Goal: Task Accomplishment & Management: Complete application form

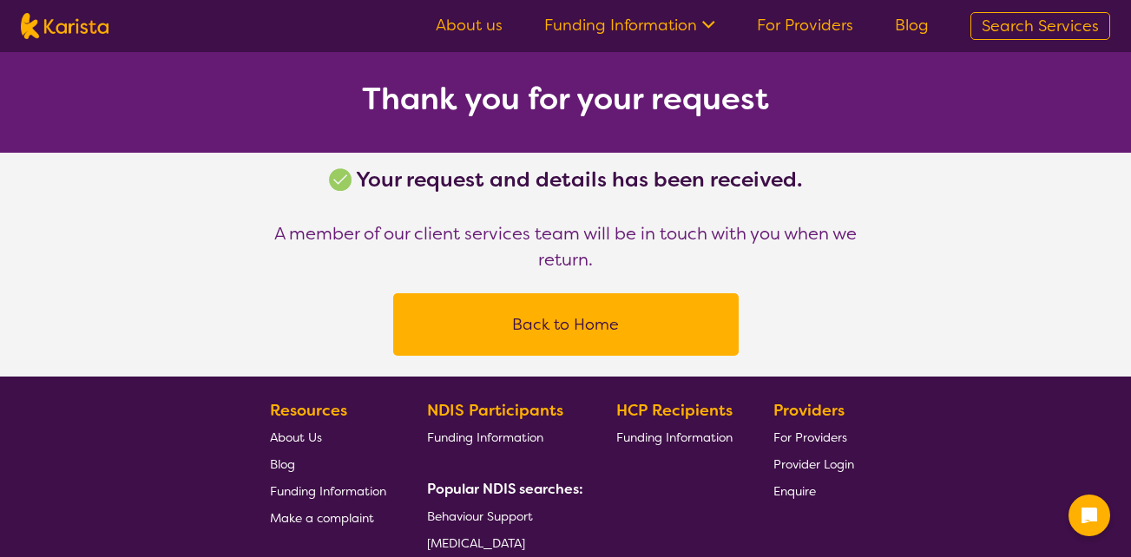
click at [827, 29] on link "For Providers" at bounding box center [805, 25] width 96 height 21
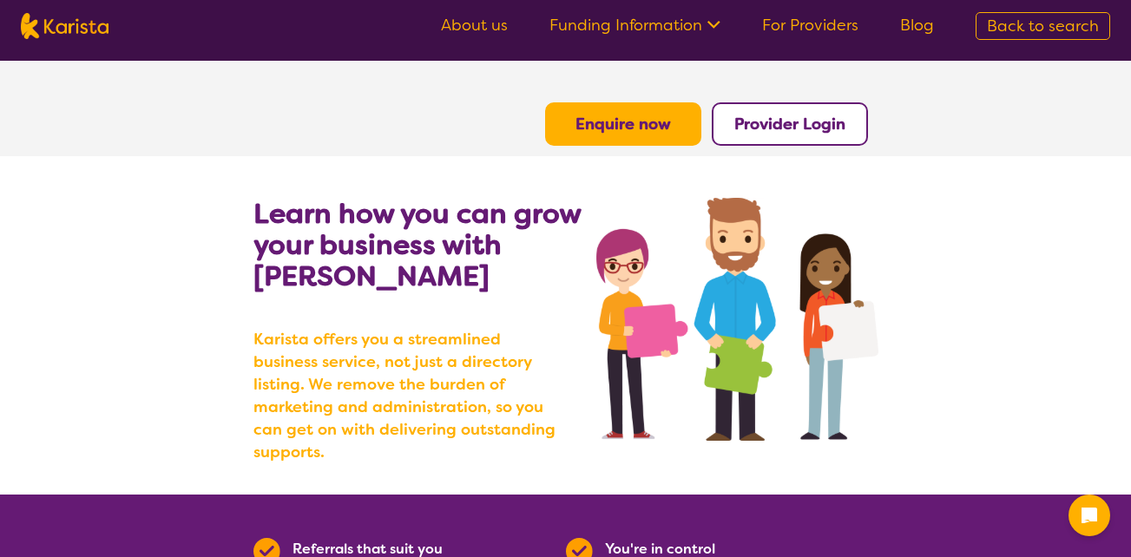
click at [647, 116] on b "Enquire now" at bounding box center [622, 124] width 95 height 21
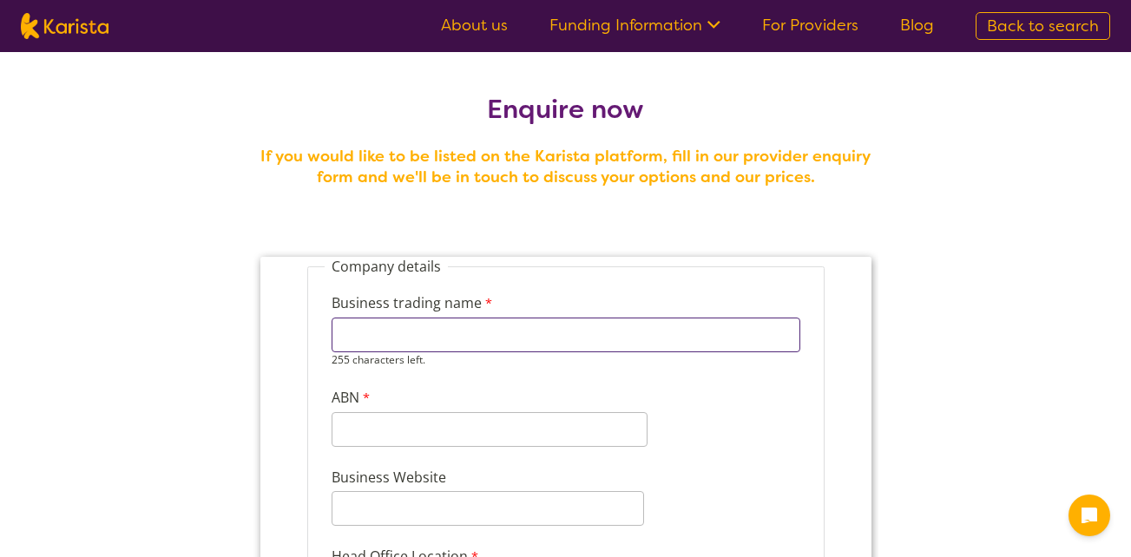
click at [482, 343] on input "Business trading name" at bounding box center [565, 335] width 469 height 35
type input "stylish care pty ltd"
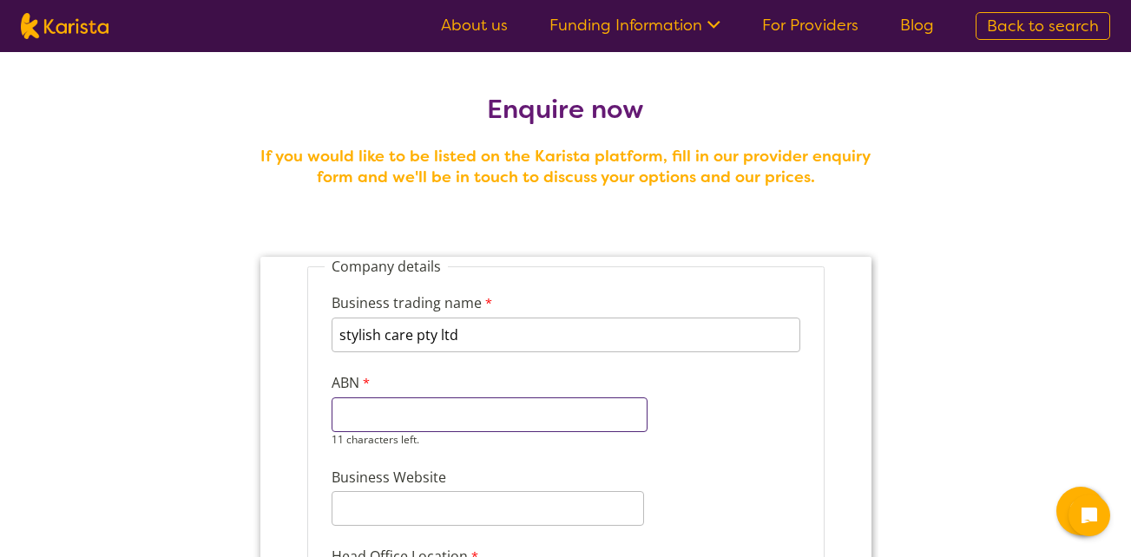
click at [460, 433] on div "11 characters left." at bounding box center [489, 421] width 316 height 49
click at [414, 410] on input "ABN" at bounding box center [489, 414] width 316 height 35
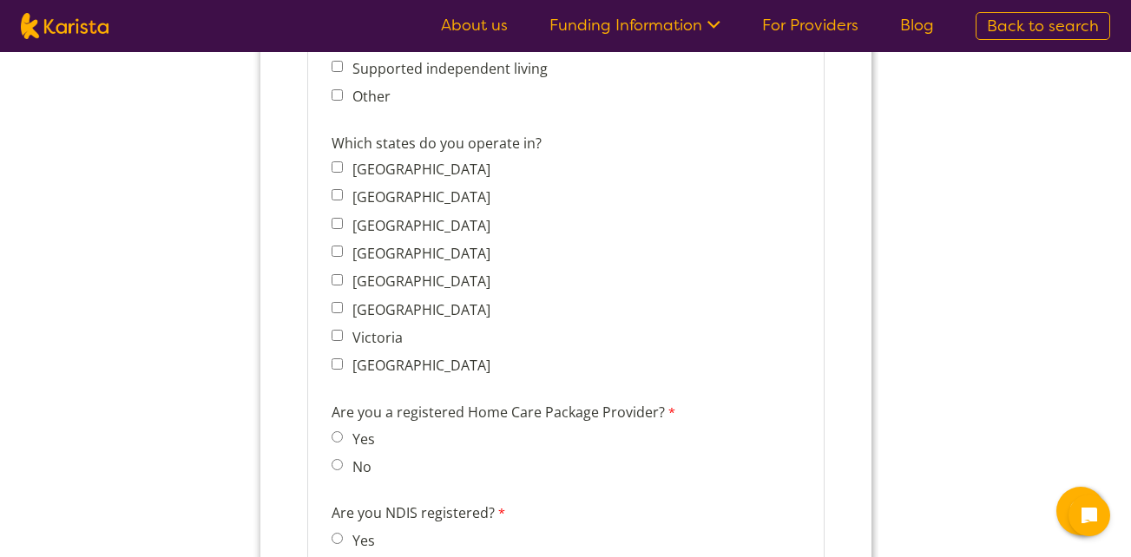
scroll to position [1312, 0]
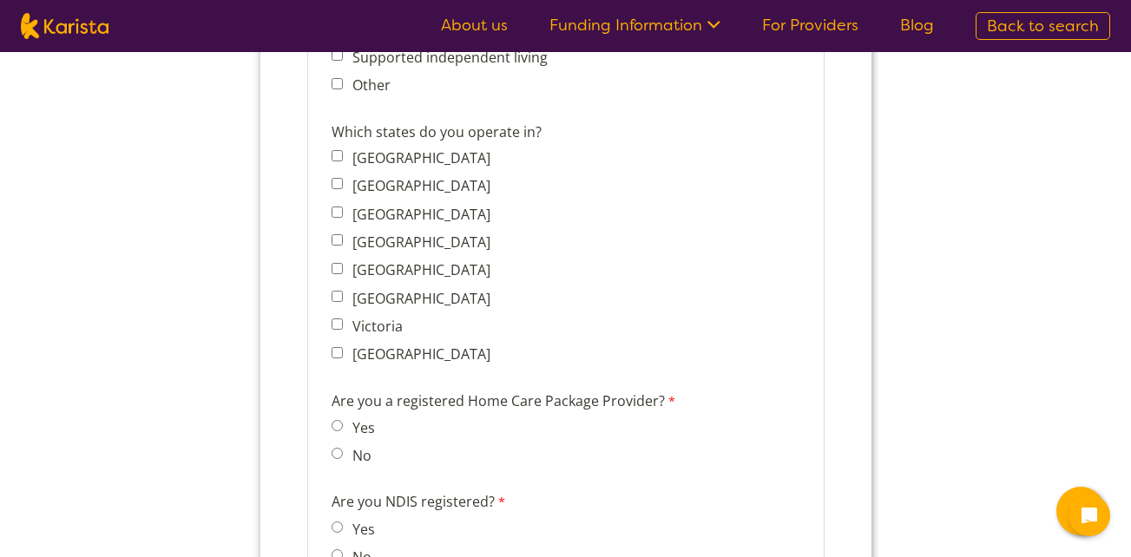
click at [401, 260] on label "South Australia" at bounding box center [416, 269] width 143 height 19
click at [342, 263] on input "South Australia" at bounding box center [336, 268] width 11 height 11
checkbox input "true"
click at [345, 416] on span "Yes" at bounding box center [357, 428] width 53 height 24
click at [343, 430] on span "Yes" at bounding box center [357, 428] width 53 height 24
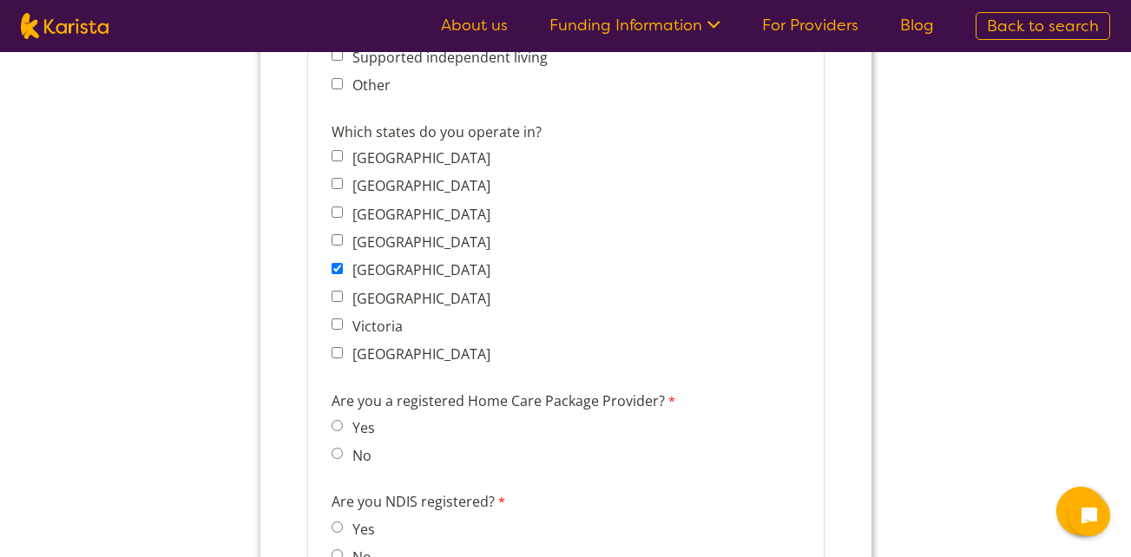
click at [334, 420] on input "Yes" at bounding box center [336, 425] width 11 height 11
radio input "true"
click at [329, 521] on div "Are you NDIS registered? Yes No" at bounding box center [565, 532] width 482 height 89
click at [344, 528] on span "Yes" at bounding box center [357, 528] width 53 height 24
click at [332, 525] on input "Yes" at bounding box center [336, 527] width 11 height 11
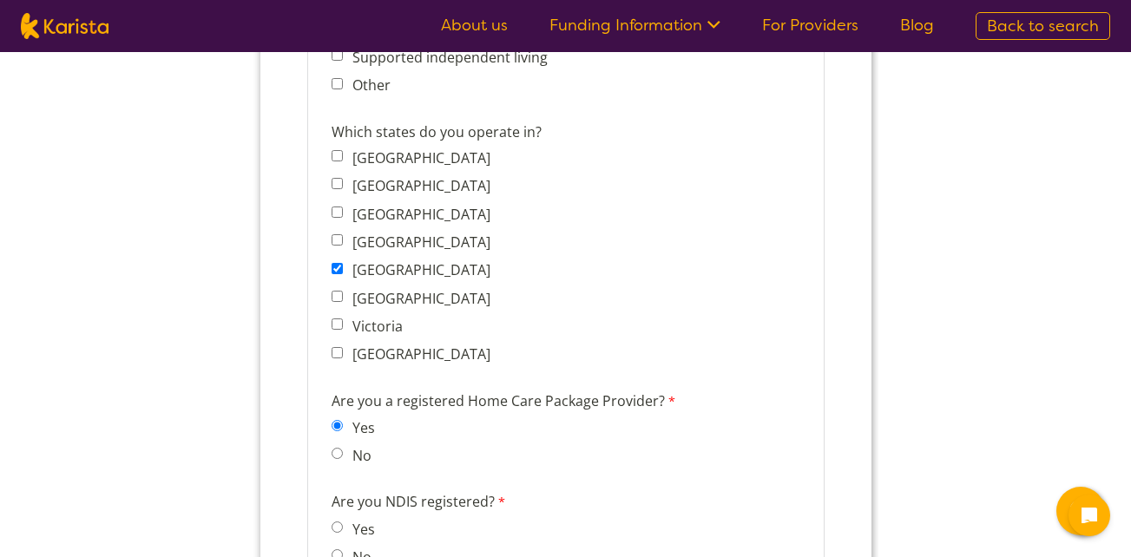
radio input "true"
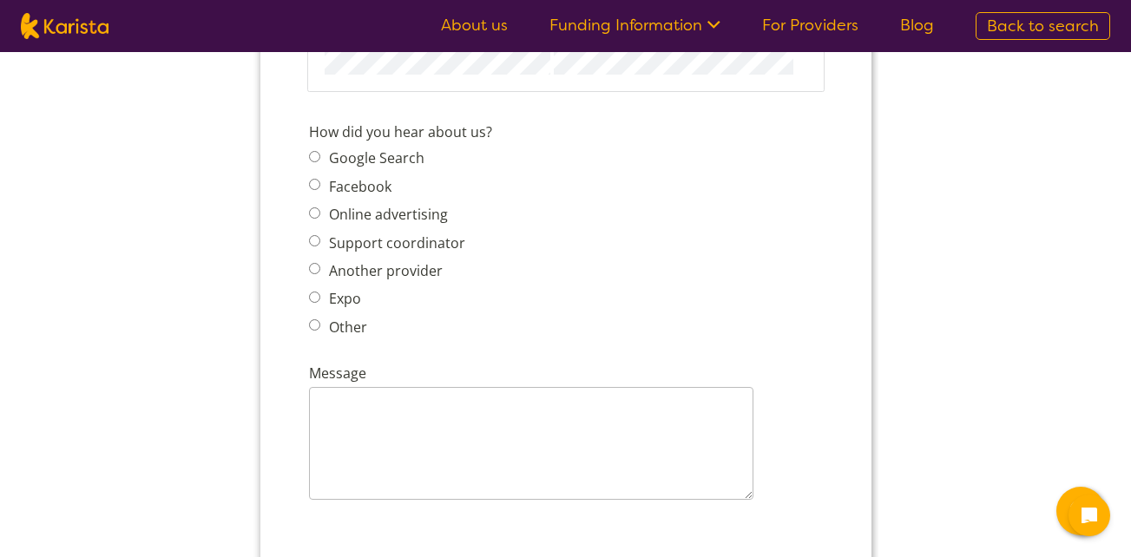
scroll to position [2122, 0]
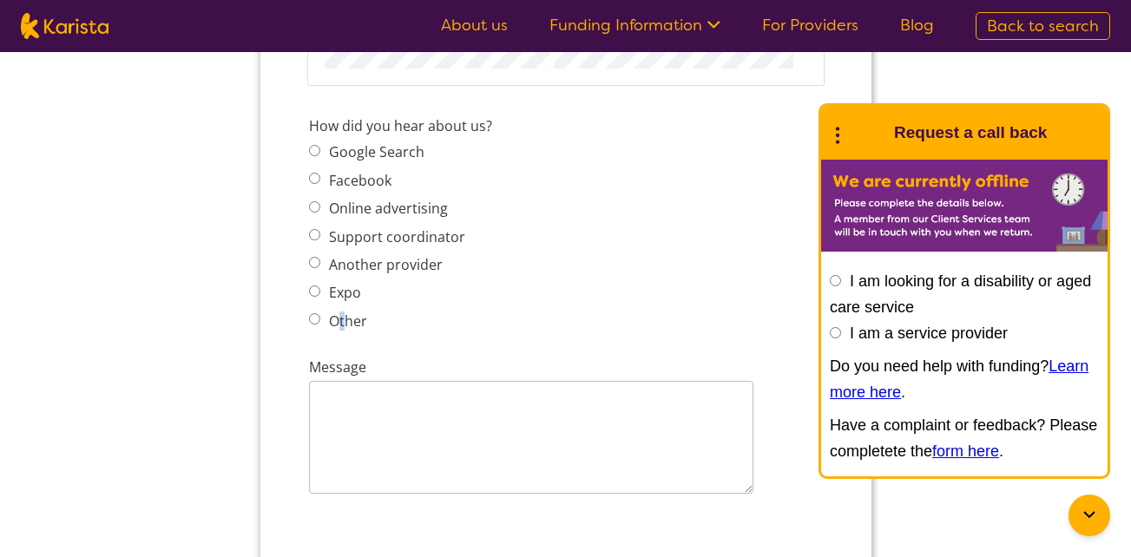
drag, startPoint x: 345, startPoint y: 330, endPoint x: 340, endPoint y: 321, distance: 10.1
click at [340, 321] on label "Other" at bounding box center [344, 321] width 43 height 19
click at [319, 321] on input "Other" at bounding box center [313, 318] width 11 height 11
radio input "true"
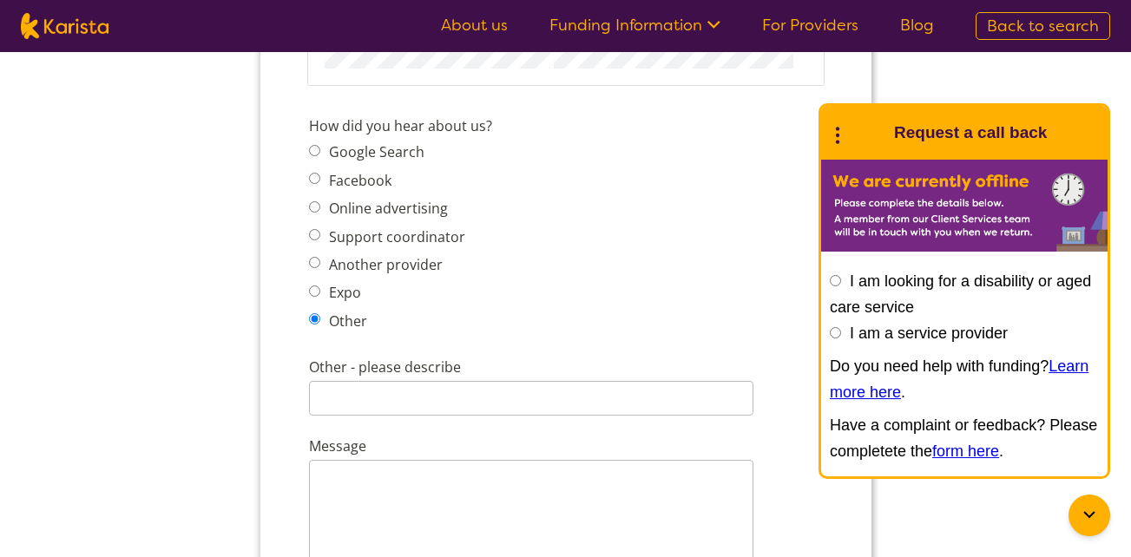
click at [393, 273] on label "Another provider" at bounding box center [382, 264] width 119 height 19
click at [319, 268] on input "Another provider" at bounding box center [313, 262] width 11 height 11
radio input "true"
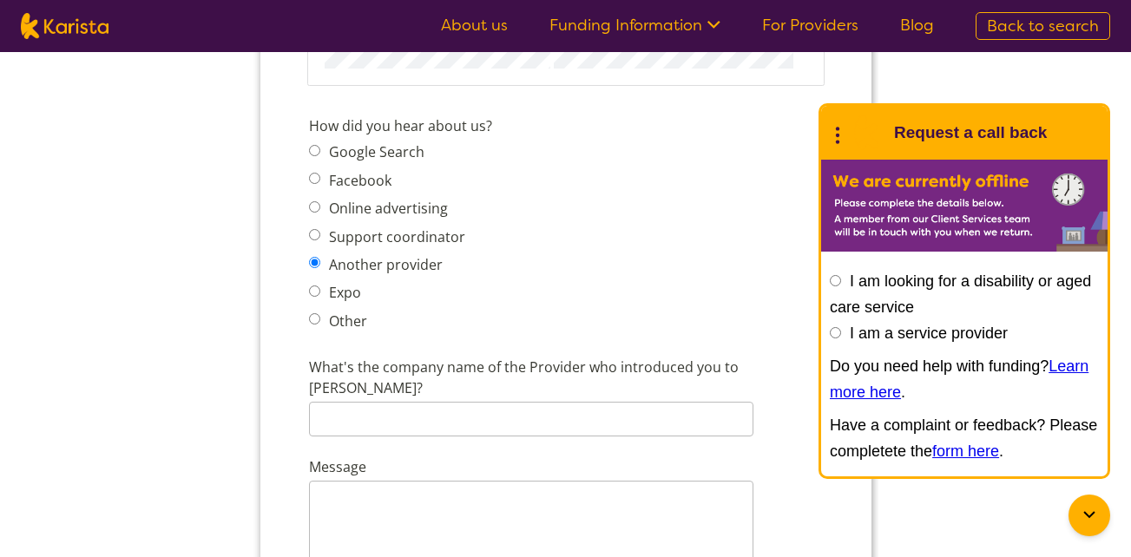
click at [403, 205] on label "Online advertising" at bounding box center [385, 208] width 124 height 19
click at [319, 205] on input "Online advertising" at bounding box center [313, 206] width 11 height 11
radio input "true"
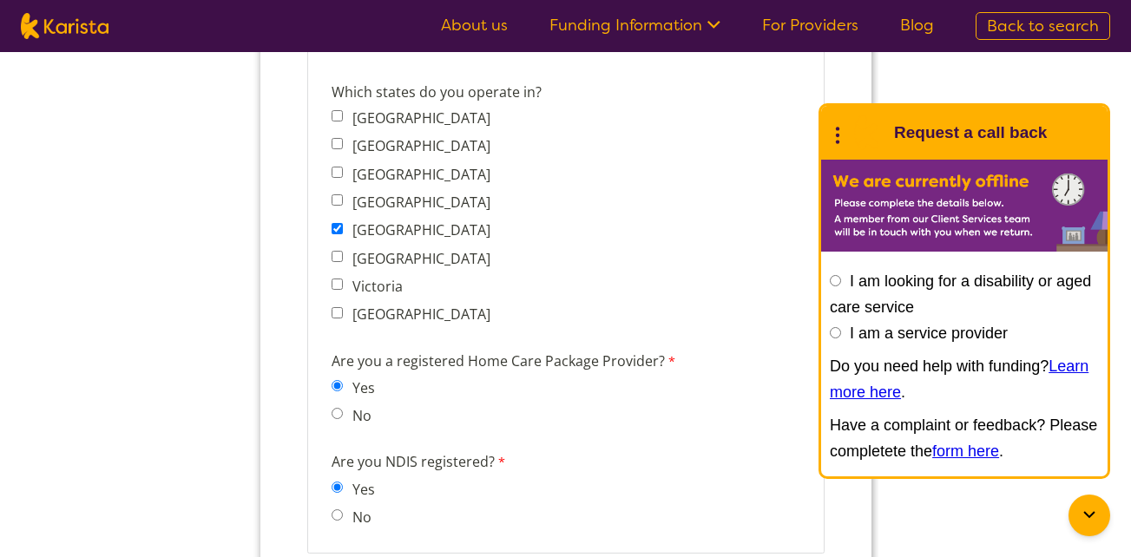
scroll to position [1364, 0]
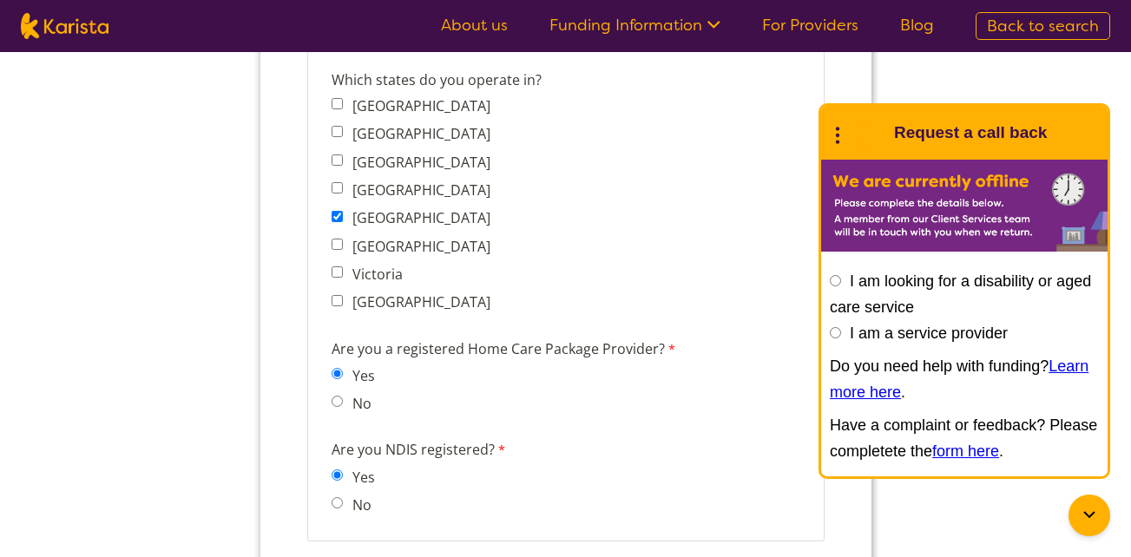
click at [831, 331] on input "I am a service provider" at bounding box center [835, 332] width 11 height 11
radio input "true"
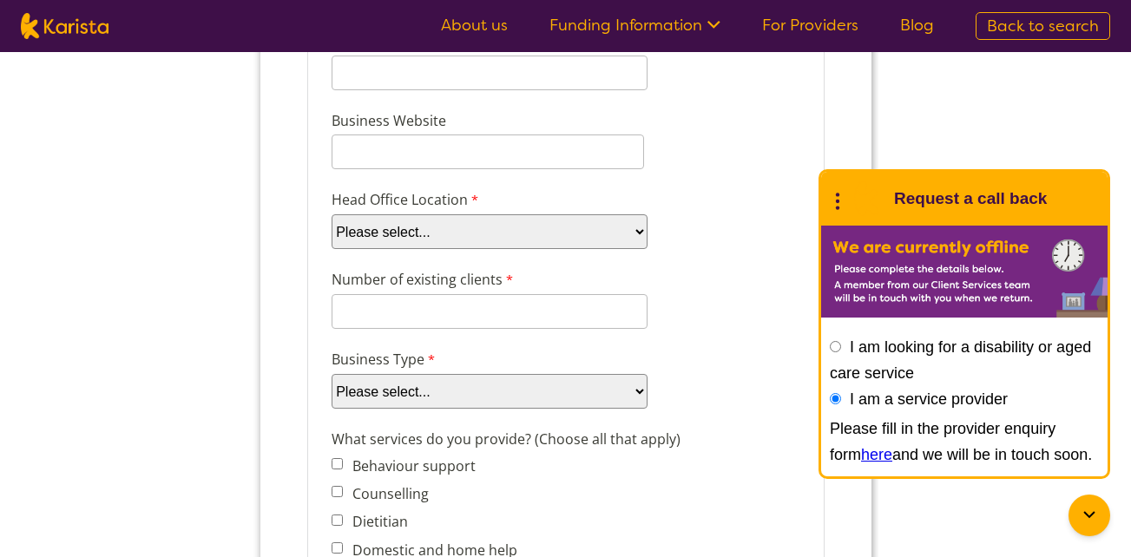
scroll to position [318, 0]
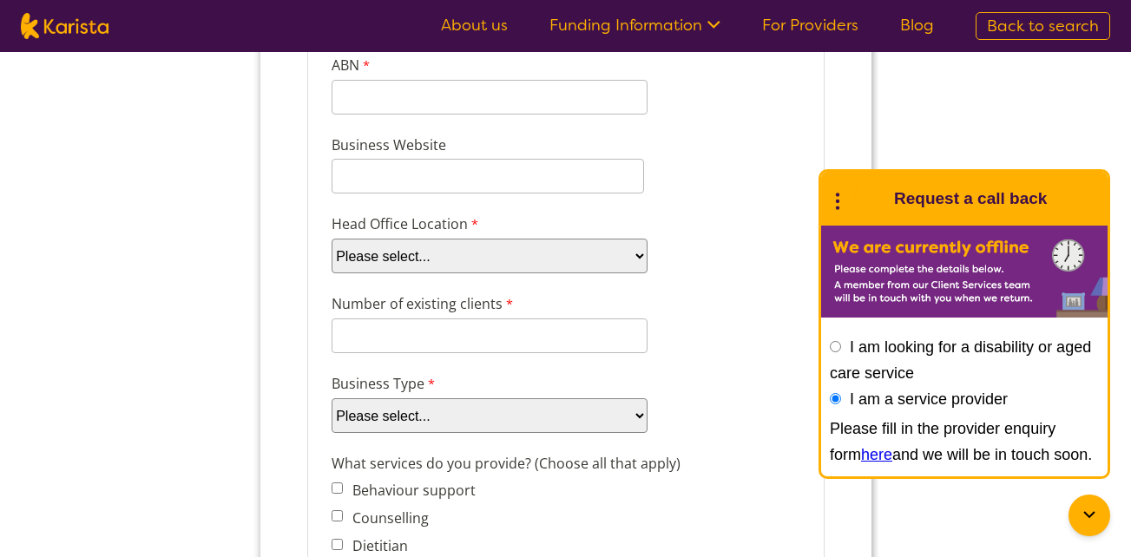
click at [609, 414] on select "Please select... Company Individual/Sole Trader Other (please specify)" at bounding box center [489, 415] width 316 height 35
select select "tfa_87"
click at [331, 433] on select "Please select... Company Individual/Sole Trader Other (please specify)" at bounding box center [489, 415] width 316 height 35
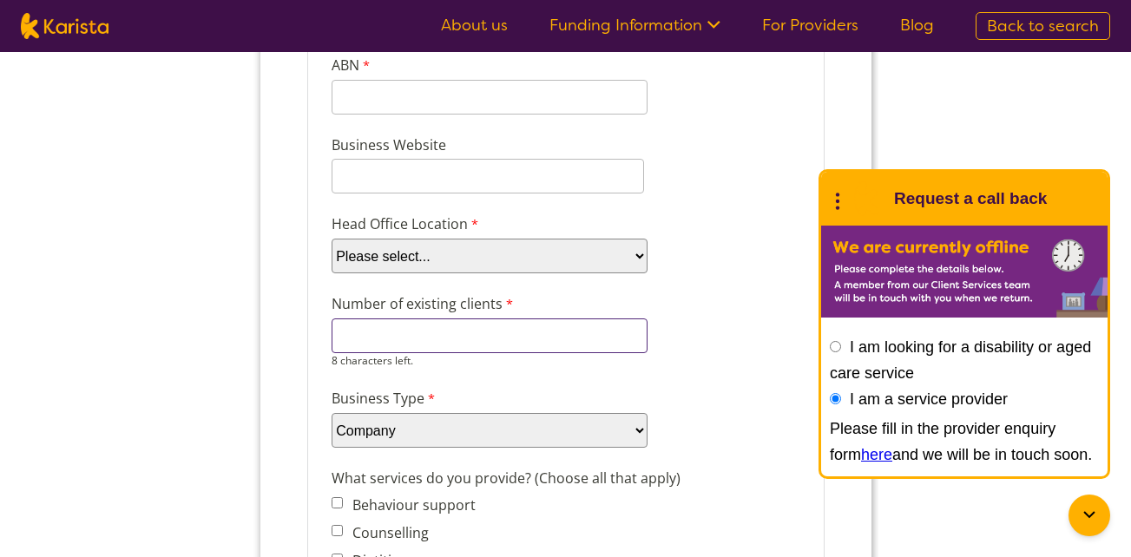
click at [620, 332] on input "Number of existing clients" at bounding box center [489, 335] width 316 height 35
type input "n/a"
click at [479, 259] on select "Please select... ACT NSW NT QLD SA TAS VIC WA" at bounding box center [489, 256] width 316 height 35
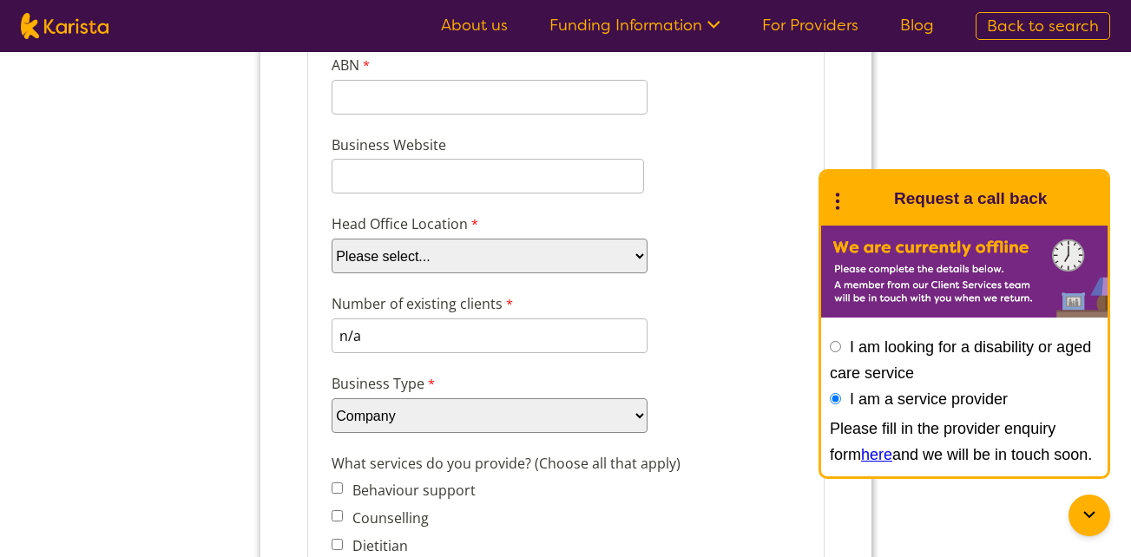
select select "tfa_98"
click at [331, 273] on select "Please select... ACT NSW NT QLD SA TAS VIC WA" at bounding box center [489, 256] width 316 height 35
click at [644, 312] on div "Number of existing clients n/a 5 characters left." at bounding box center [565, 323] width 482 height 67
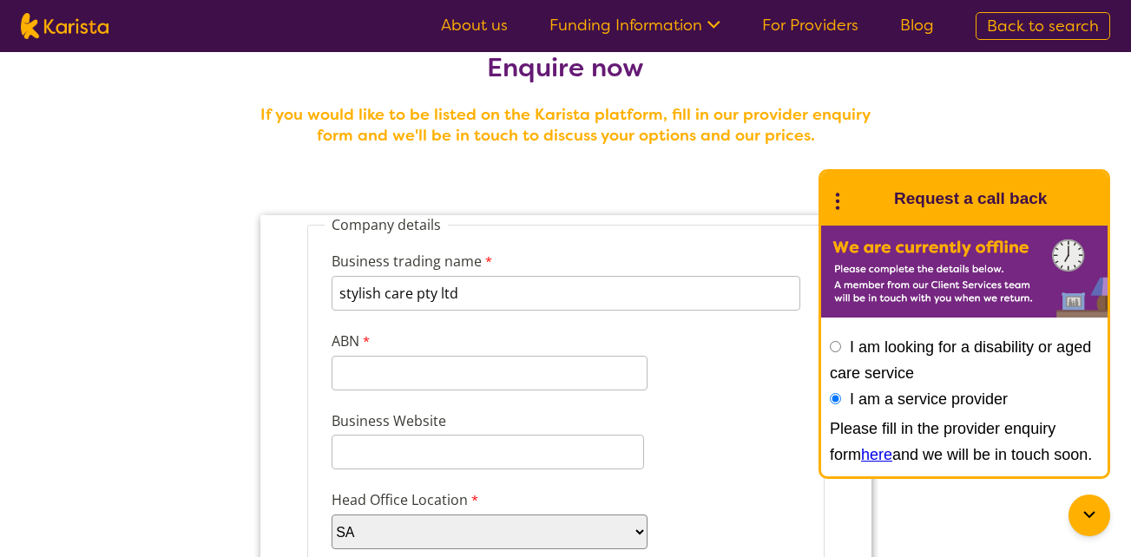
scroll to position [40, 0]
